Goal: Task Accomplishment & Management: Complete application form

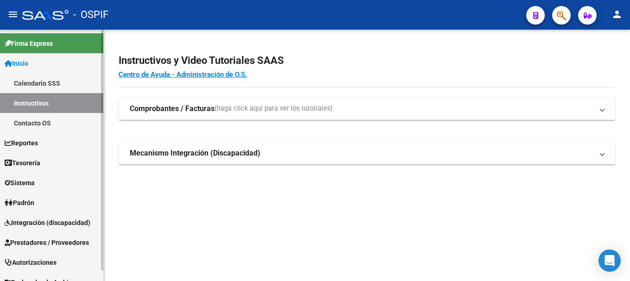
click at [20, 243] on span "Prestadores / Proveedores" at bounding box center [47, 243] width 84 height 10
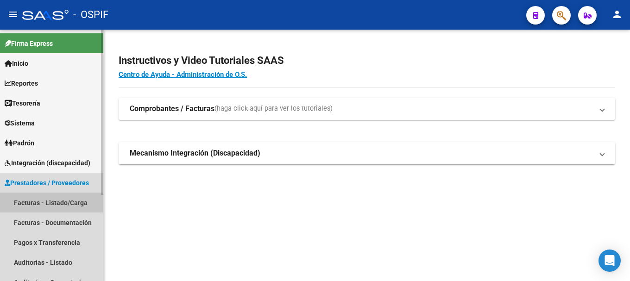
click at [17, 199] on link "Facturas - Listado/Carga" at bounding box center [51, 203] width 103 height 20
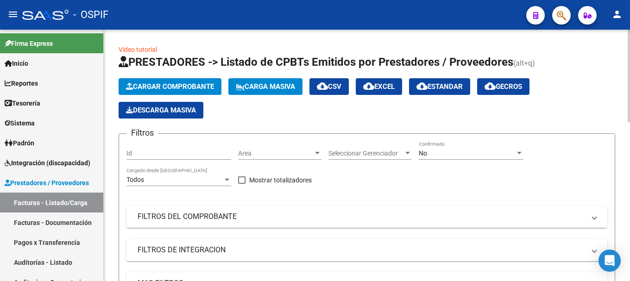
click at [590, 221] on span "FILTROS DEL COMPROBANTE" at bounding box center [365, 217] width 455 height 10
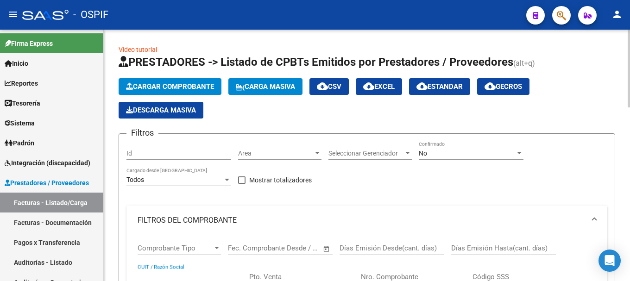
click at [158, 273] on input "CUIT / Razón Social" at bounding box center [190, 277] width 105 height 8
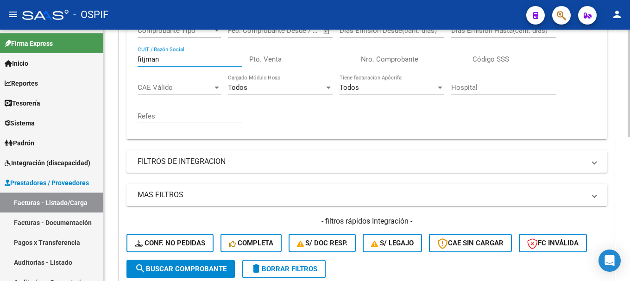
scroll to position [197, 0]
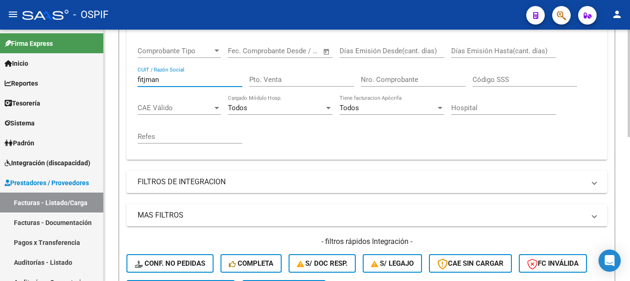
click at [141, 77] on input "fitjman" at bounding box center [190, 80] width 105 height 8
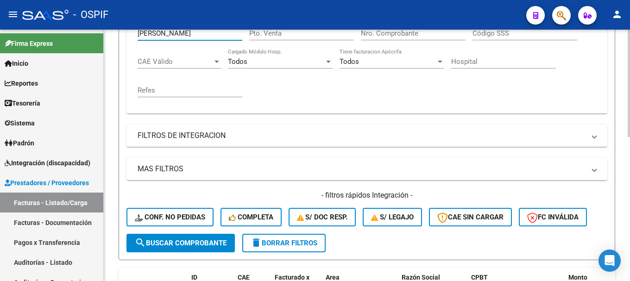
type input "[PERSON_NAME]"
click at [184, 244] on span "search Buscar Comprobante" at bounding box center [181, 243] width 92 height 8
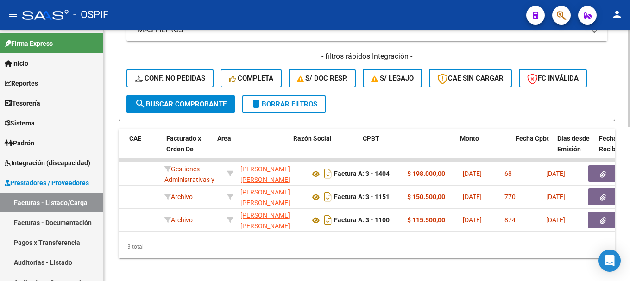
scroll to position [0, 0]
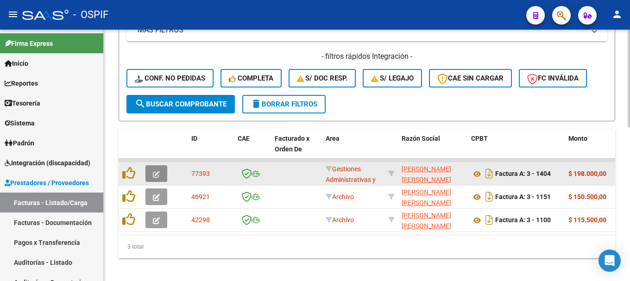
click at [153, 177] on icon "button" at bounding box center [156, 174] width 7 height 7
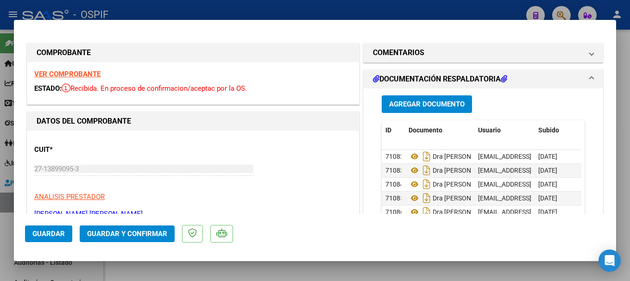
click at [61, 75] on strong "VER COMPROBANTE" at bounding box center [67, 74] width 66 height 8
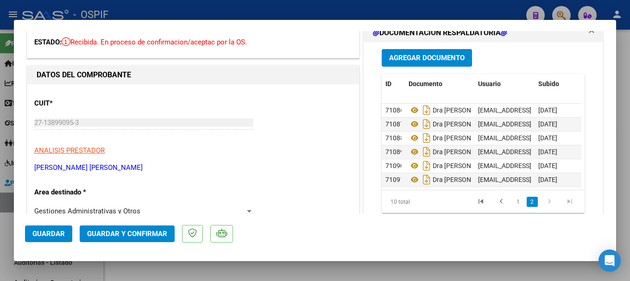
scroll to position [63, 0]
click at [513, 203] on link "1" at bounding box center [518, 202] width 11 height 10
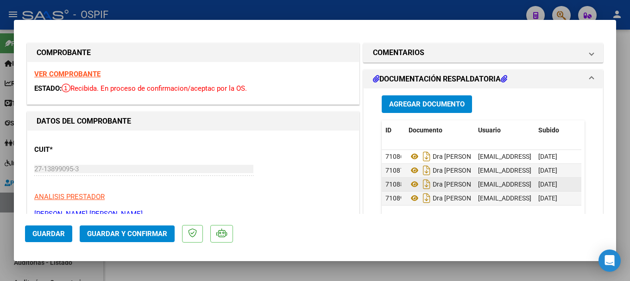
scroll to position [0, 0]
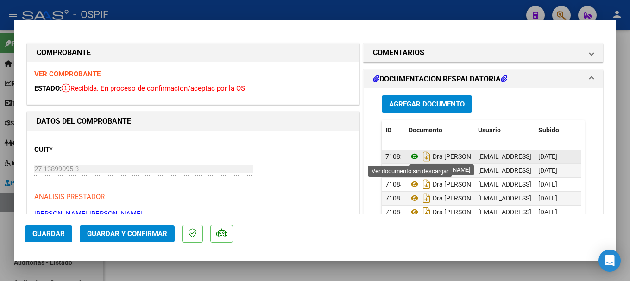
click at [411, 158] on icon at bounding box center [415, 156] width 12 height 11
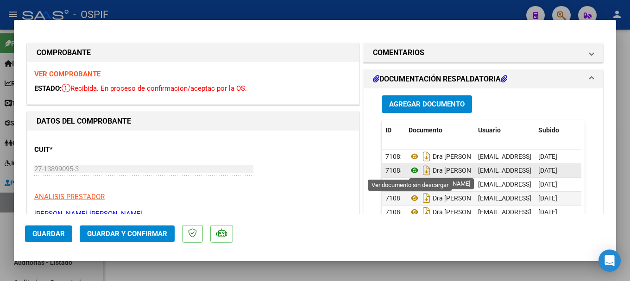
click at [411, 170] on icon at bounding box center [415, 170] width 12 height 11
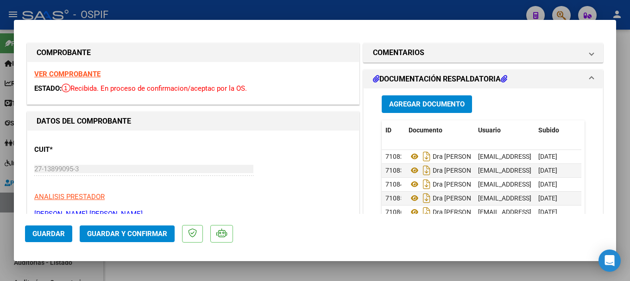
click at [116, 231] on span "Guardar y Confirmar" at bounding box center [127, 234] width 80 height 8
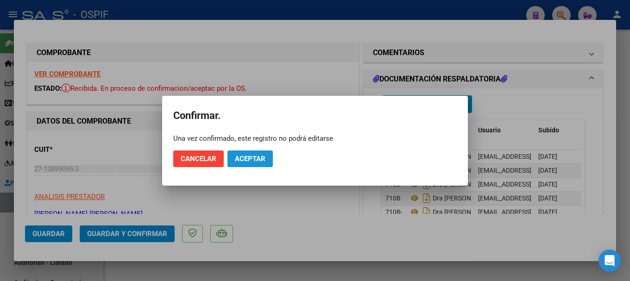
click at [256, 160] on span "Aceptar" at bounding box center [250, 159] width 31 height 8
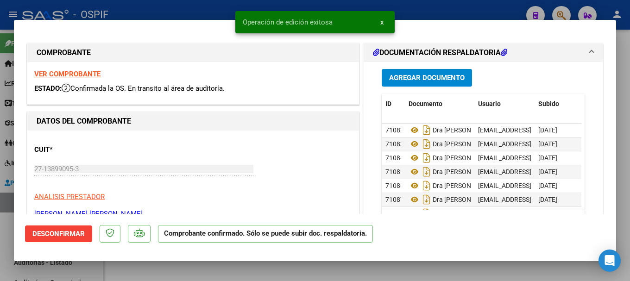
click at [183, 2] on div at bounding box center [315, 140] width 630 height 281
type input "$ 0,00"
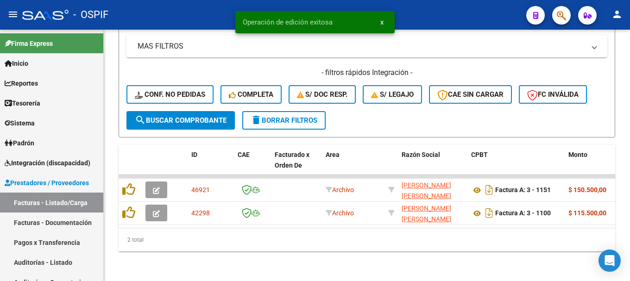
scroll to position [374, 0]
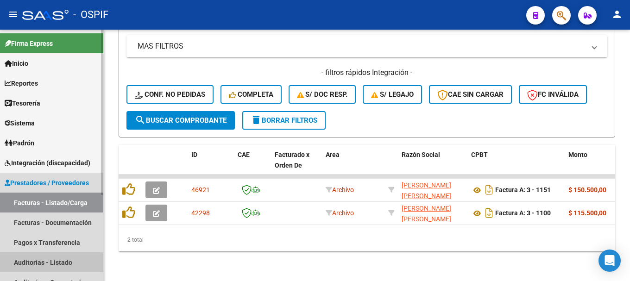
click at [51, 259] on link "Auditorías - Listado" at bounding box center [51, 263] width 103 height 20
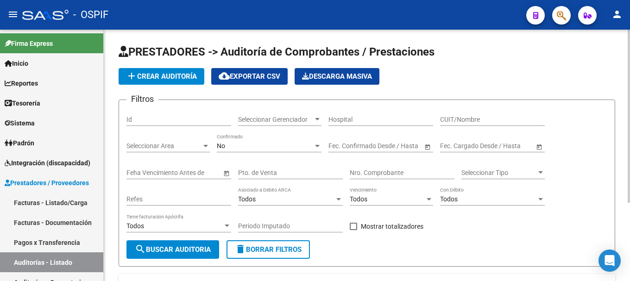
click at [187, 78] on span "add Crear Auditoría" at bounding box center [161, 76] width 71 height 8
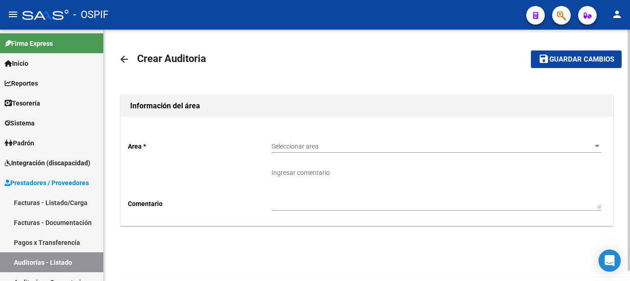
click at [596, 145] on div at bounding box center [597, 146] width 5 height 2
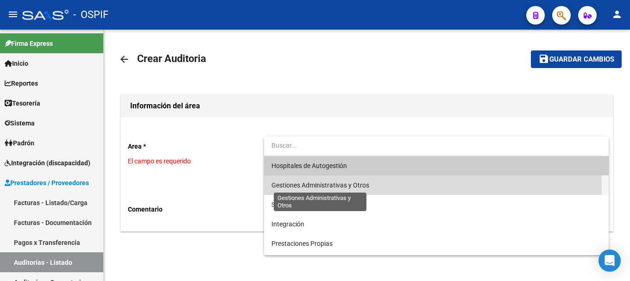
click at [320, 187] on span "Gestiones Administrativas y Otros" at bounding box center [321, 185] width 98 height 7
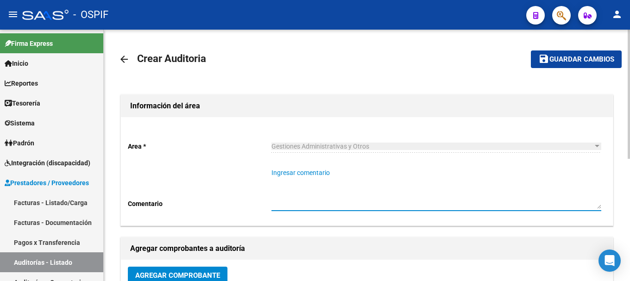
click at [320, 184] on textarea "Ingresar comentario" at bounding box center [437, 188] width 330 height 41
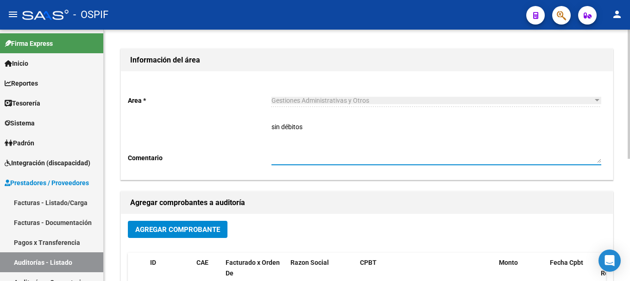
scroll to position [46, 0]
type textarea "sin débitos"
click at [201, 227] on span "Agregar Comprobante" at bounding box center [177, 229] width 85 height 8
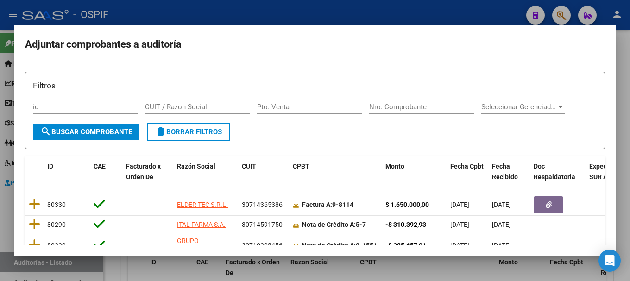
click at [183, 101] on div "CUIT / Razon Social" at bounding box center [197, 107] width 105 height 14
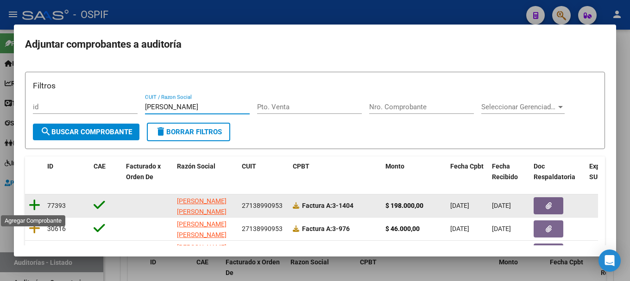
type input "[PERSON_NAME]"
click at [33, 202] on icon at bounding box center [35, 205] width 12 height 13
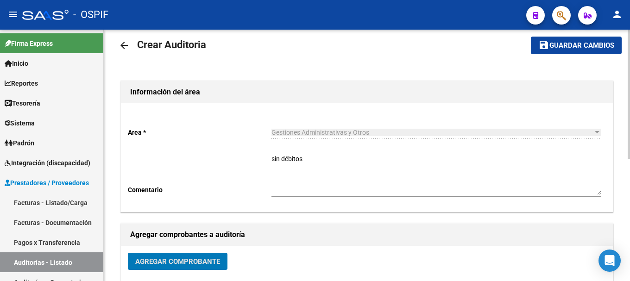
scroll to position [0, 0]
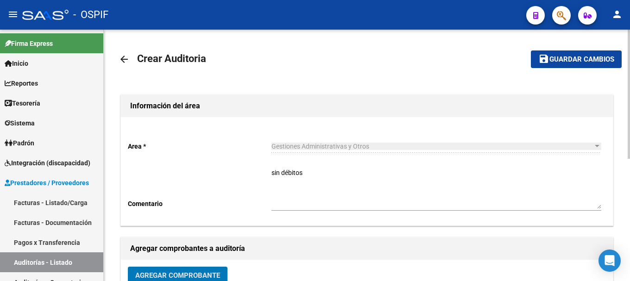
click at [597, 57] on span "Guardar cambios" at bounding box center [582, 60] width 65 height 8
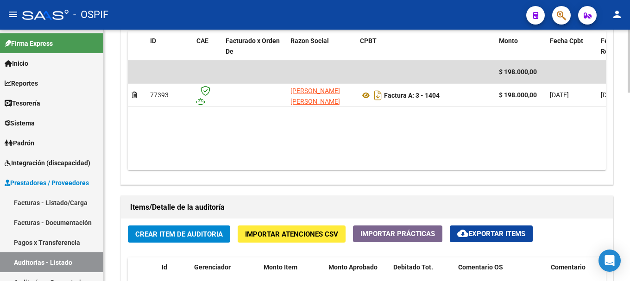
scroll to position [510, 0]
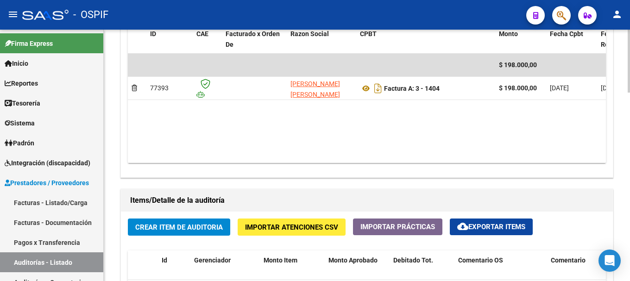
click at [215, 227] on span "Crear Item de Auditoria" at bounding box center [179, 227] width 88 height 8
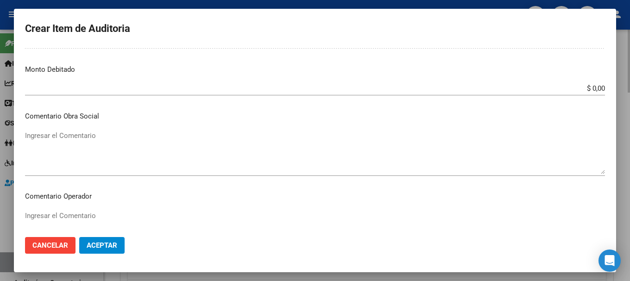
scroll to position [324, 0]
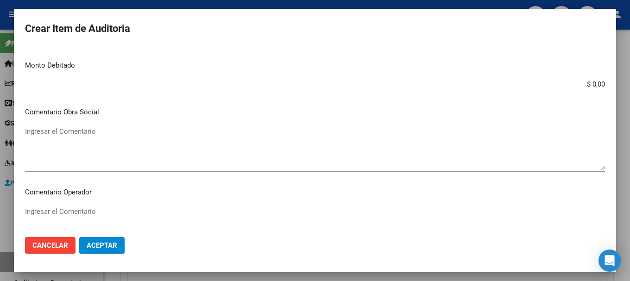
click at [106, 248] on span "Aceptar" at bounding box center [102, 245] width 31 height 8
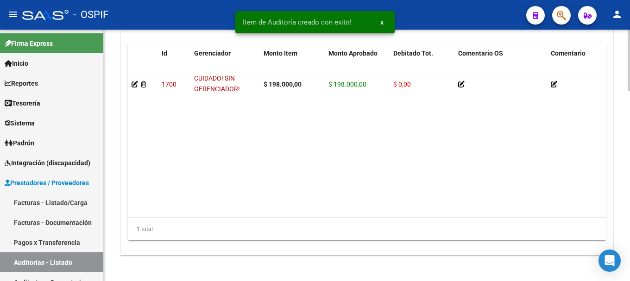
scroll to position [782, 0]
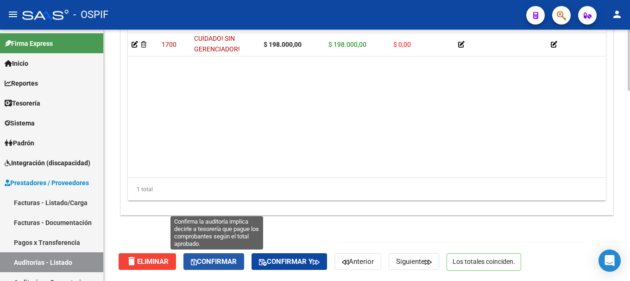
click at [210, 259] on span "Confirmar" at bounding box center [214, 262] width 46 height 8
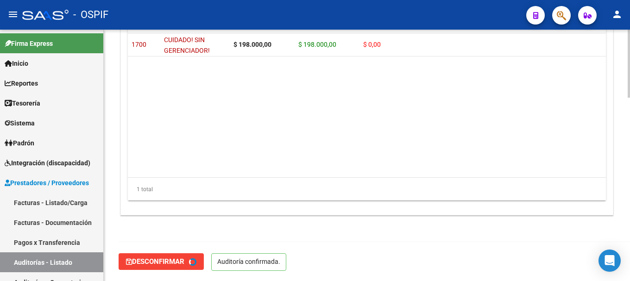
type input "202509"
